Goal: Task Accomplishment & Management: Manage account settings

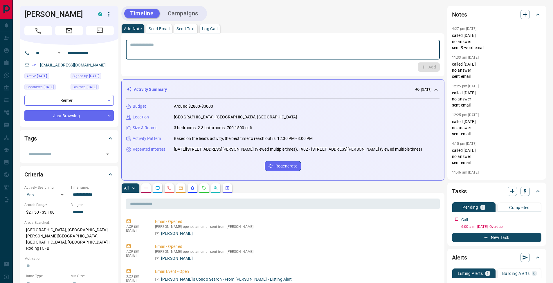
click at [157, 48] on textarea at bounding box center [283, 49] width 306 height 15
click at [211, 28] on p "Log Call" at bounding box center [209, 29] width 15 height 4
drag, startPoint x: 430, startPoint y: 66, endPoint x: 441, endPoint y: 70, distance: 11.2
click at [430, 66] on button "Log Call" at bounding box center [428, 66] width 23 height 9
click at [134, 28] on p "Add Note" at bounding box center [133, 29] width 18 height 4
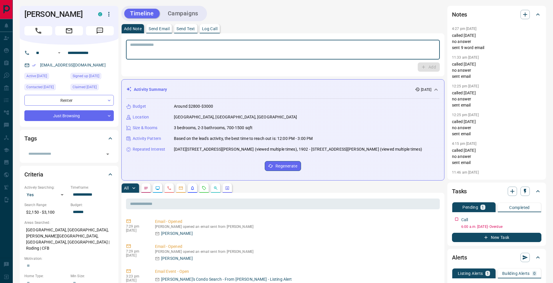
click at [143, 48] on textarea at bounding box center [283, 49] width 306 height 15
click at [132, 49] on textarea "**********" at bounding box center [283, 49] width 306 height 15
type textarea "**********"
click at [425, 69] on icon "button" at bounding box center [423, 66] width 5 height 5
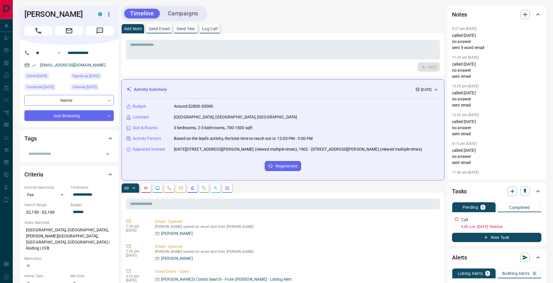
scroll to position [102, 0]
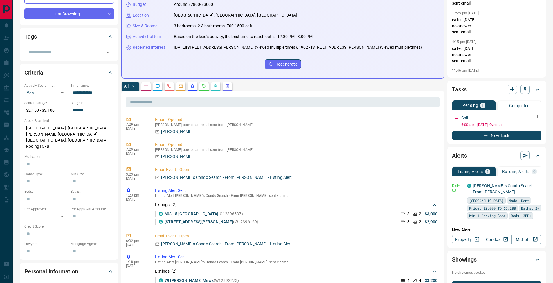
click at [537, 118] on icon "button" at bounding box center [537, 116] width 5 height 5
click at [530, 125] on li "Edit" at bounding box center [528, 127] width 26 height 9
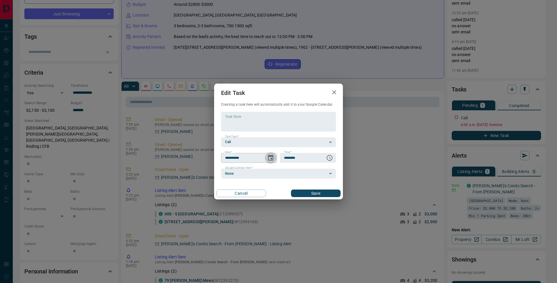
click at [273, 160] on icon "Choose date, selected date is Sep 11, 2025" at bounding box center [270, 158] width 5 height 6
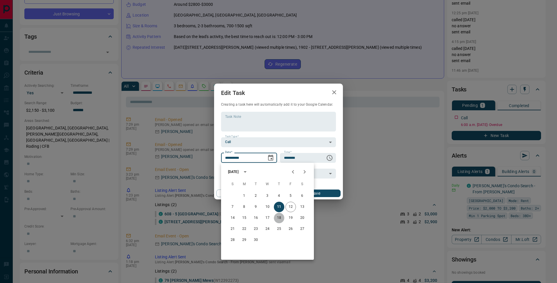
click at [280, 217] on button "18" at bounding box center [279, 218] width 10 height 10
type input "**********"
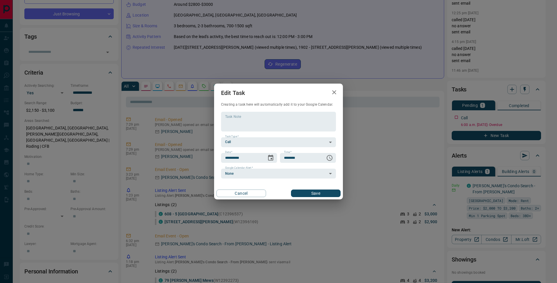
click at [318, 195] on button "Save" at bounding box center [316, 193] width 50 height 8
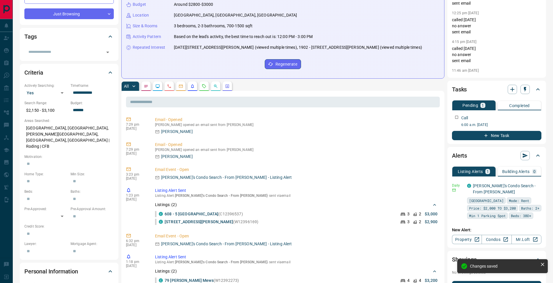
scroll to position [0, 0]
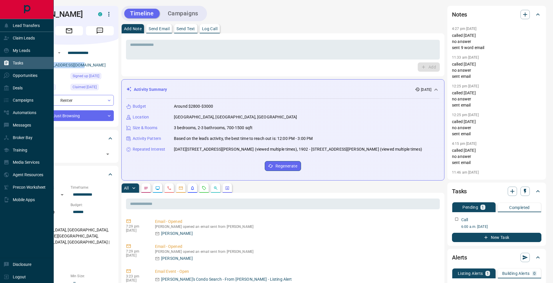
click at [11, 61] on div "Tasks" at bounding box center [13, 63] width 20 height 10
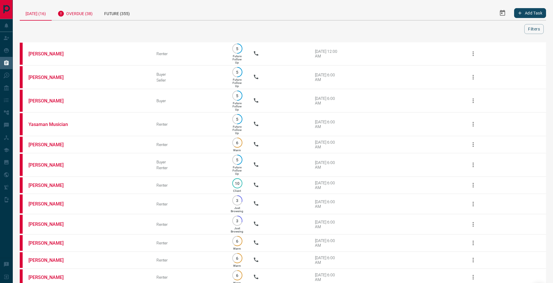
click at [88, 14] on div "Overdue (38)" at bounding box center [75, 13] width 47 height 14
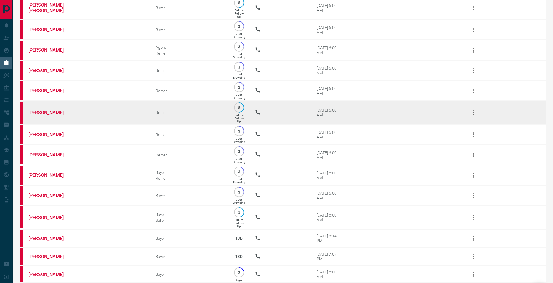
scroll to position [479, 0]
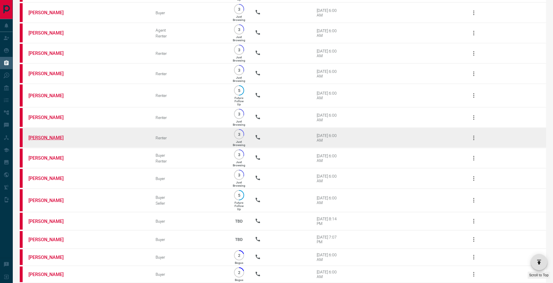
click at [41, 140] on link "[PERSON_NAME]" at bounding box center [50, 138] width 44 height 6
